Goal: Check status: Check status

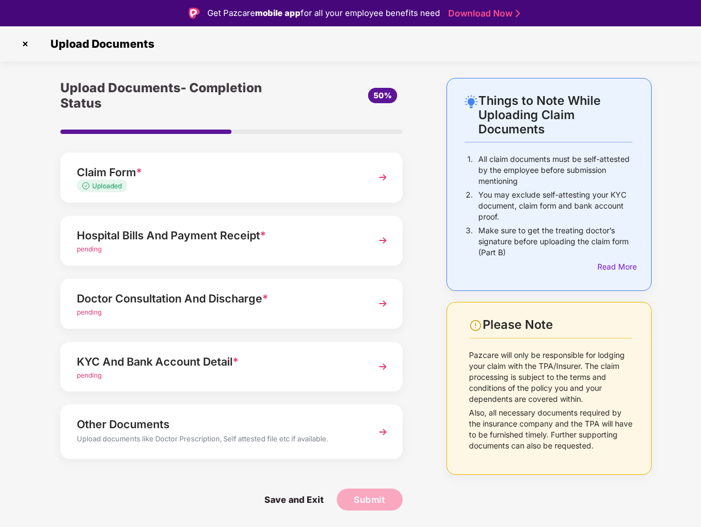
click at [25, 44] on img at bounding box center [25, 44] width 18 height 18
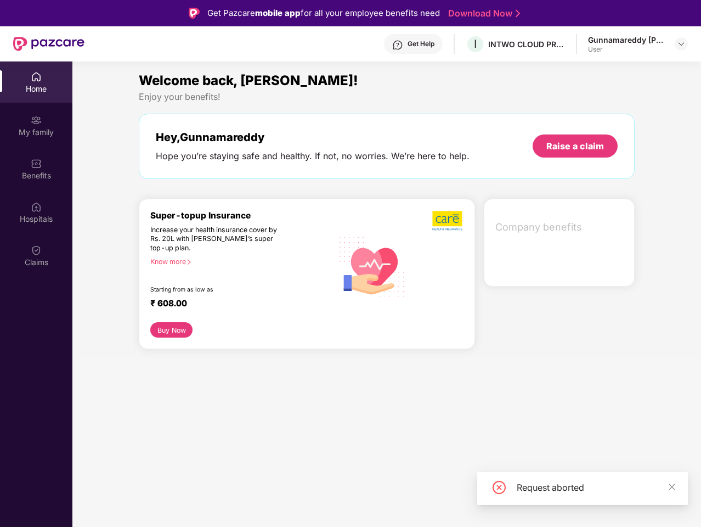
click at [615, 267] on div "Company benefits" at bounding box center [559, 243] width 151 height 88
click at [232, 177] on div "Hey, [PERSON_NAME] Hope you’re staying safe and healthy. If not, no worries. We…" at bounding box center [387, 146] width 496 height 65
click at [232, 240] on div "Increase your health insurance cover by Rs. 20L with [PERSON_NAME]’s super top-…" at bounding box center [218, 239] width 136 height 27
click at [232, 303] on div "₹ 608.00" at bounding box center [236, 304] width 172 height 13
click at [232, 367] on section "Welcome back, [PERSON_NAME]! Enjoy your benefits! Hey, [PERSON_NAME] Hope you’r…" at bounding box center [386, 324] width 629 height 527
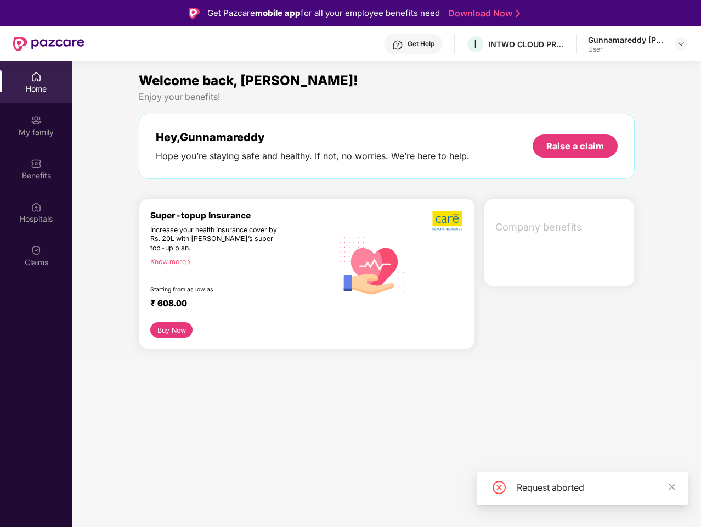
click at [232, 431] on section "Welcome back, [PERSON_NAME]! Enjoy your benefits! Hey, [PERSON_NAME] Hope you’r…" at bounding box center [386, 324] width 629 height 527
click at [294, 499] on section "Welcome back, [PERSON_NAME]! Enjoy your benefits! Hey, [PERSON_NAME] Hope you’r…" at bounding box center [386, 324] width 629 height 527
click at [370, 499] on section "Welcome back, [PERSON_NAME]! Enjoy your benefits! Hey, [PERSON_NAME] Hope you’r…" at bounding box center [386, 324] width 629 height 527
